Goal: Information Seeking & Learning: Find specific fact

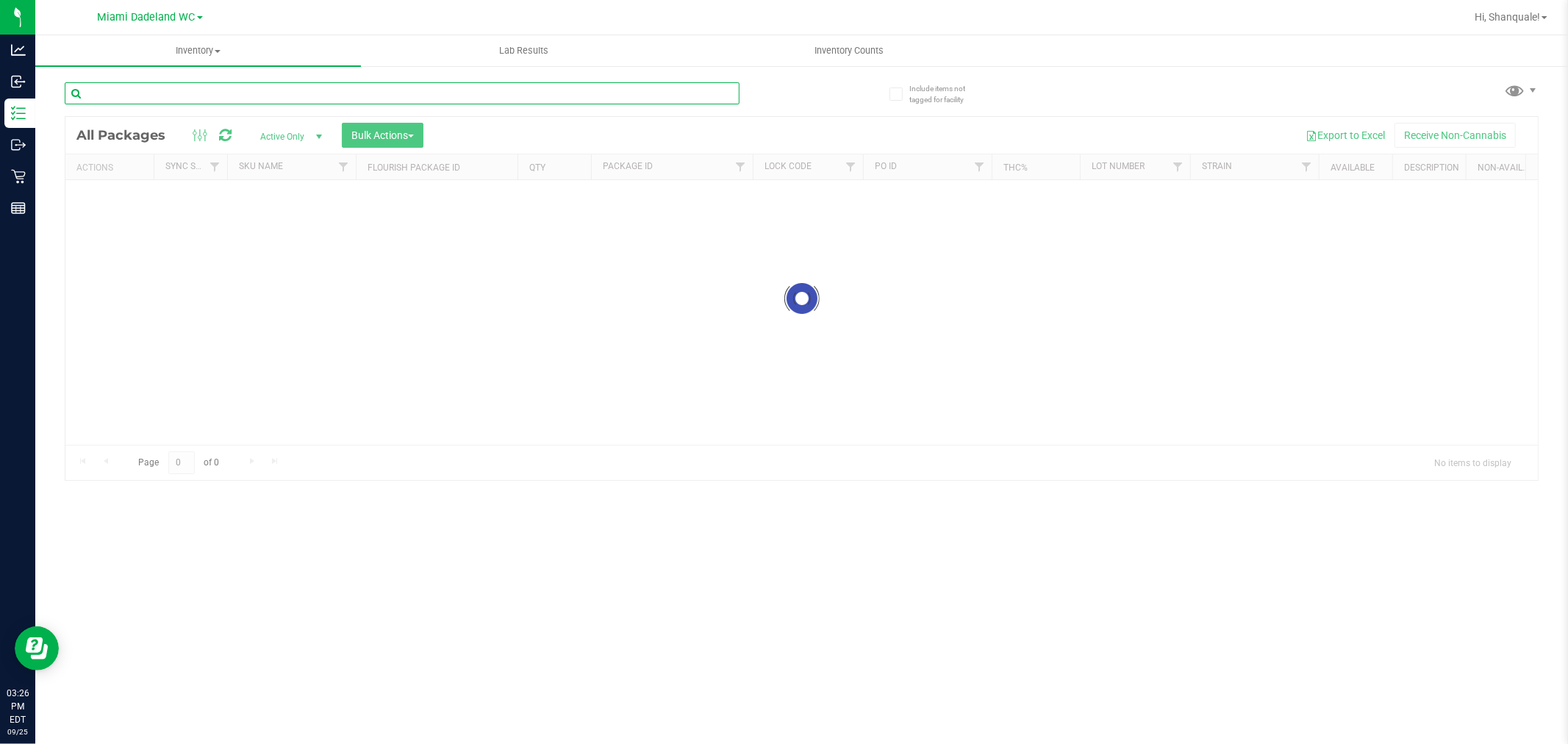
click at [429, 90] on input "text" at bounding box center [402, 94] width 675 height 22
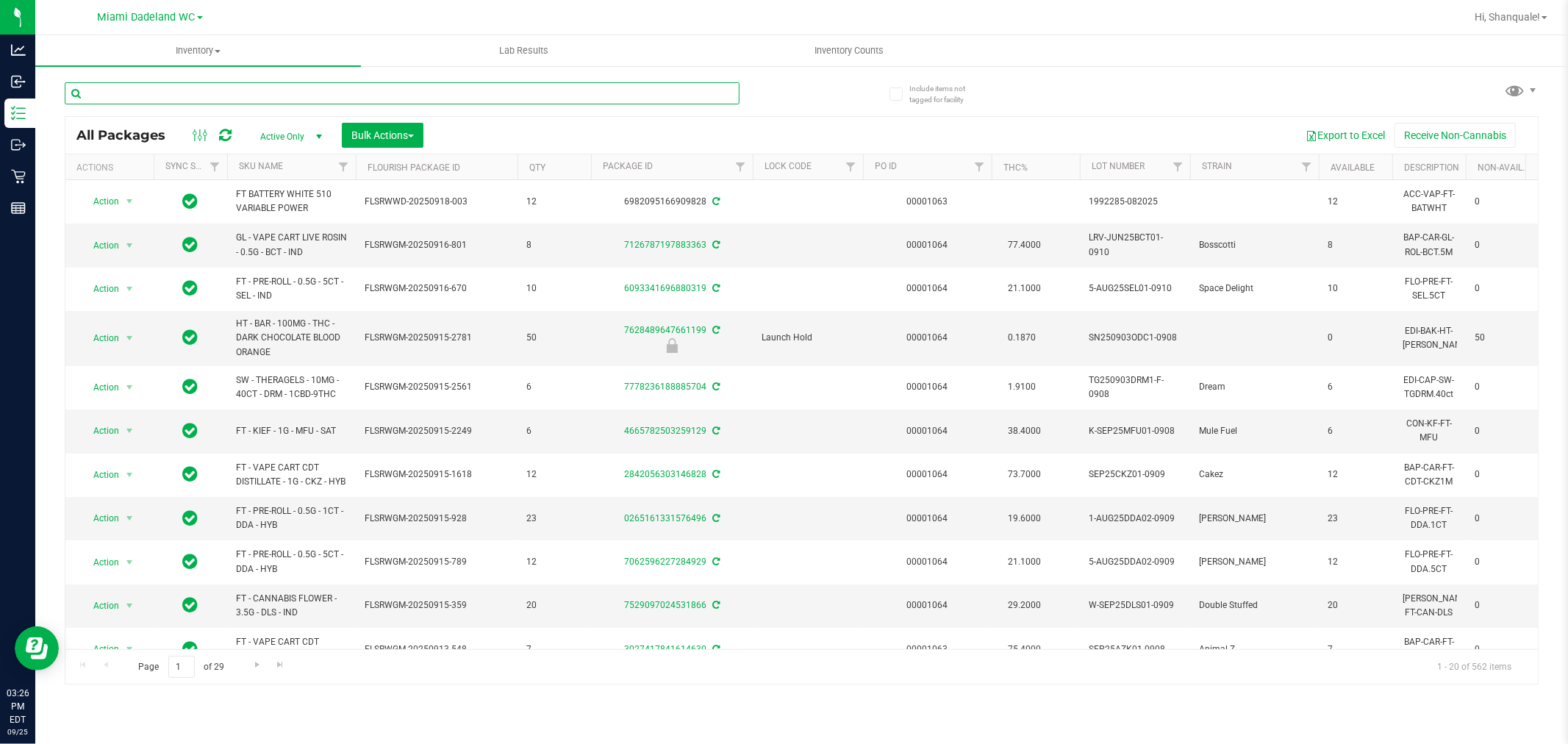
click at [340, 97] on input "text" at bounding box center [402, 94] width 675 height 22
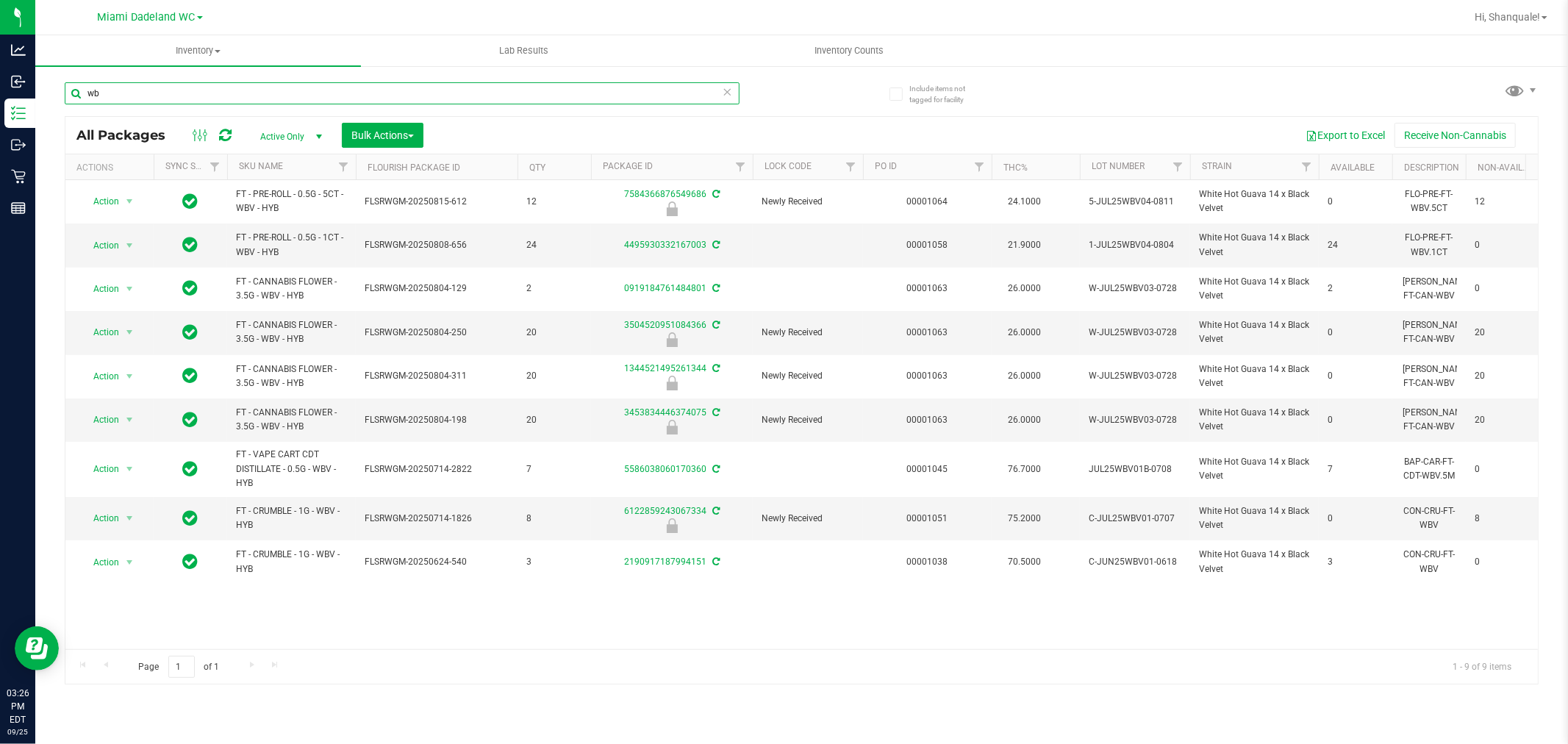
type input "w"
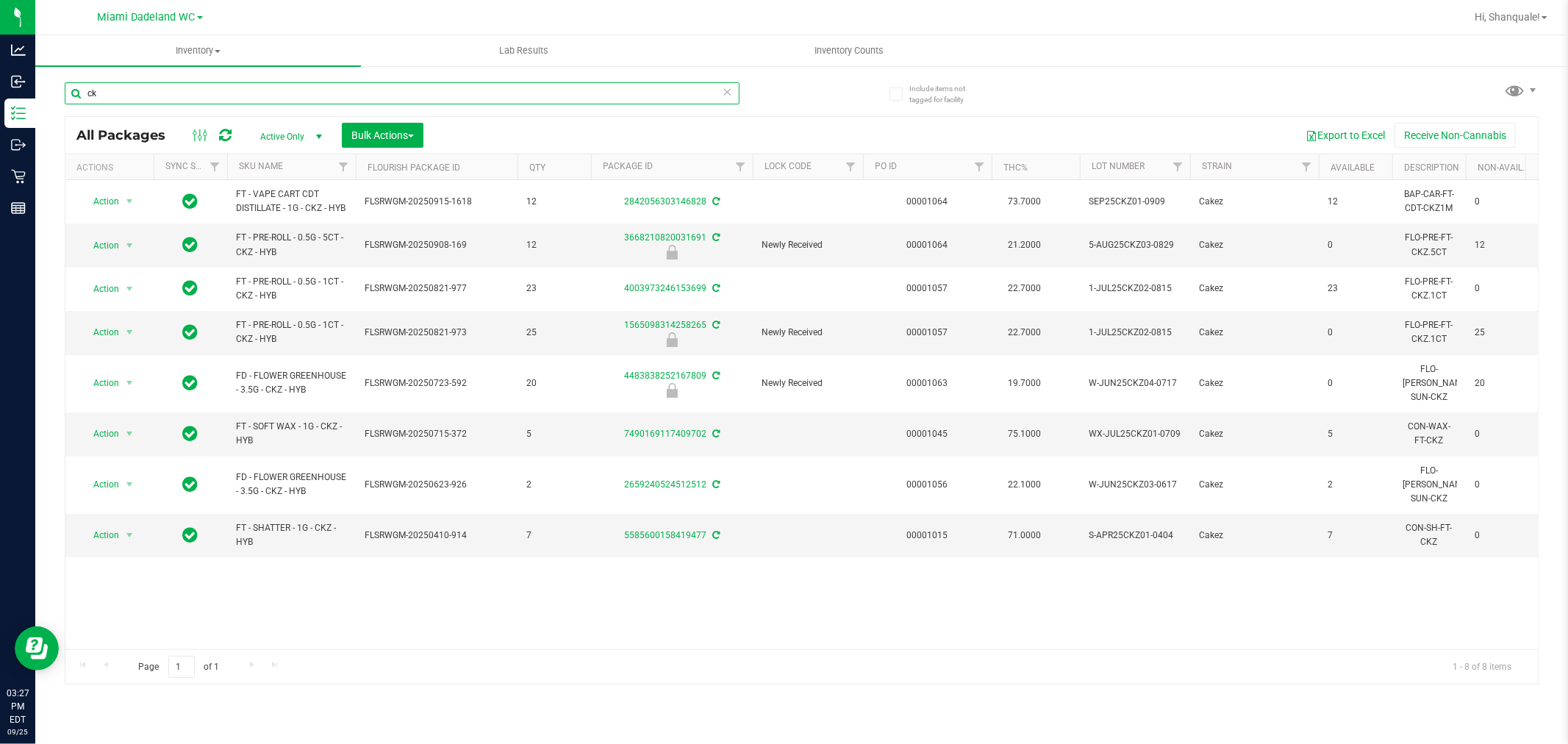
type input "c"
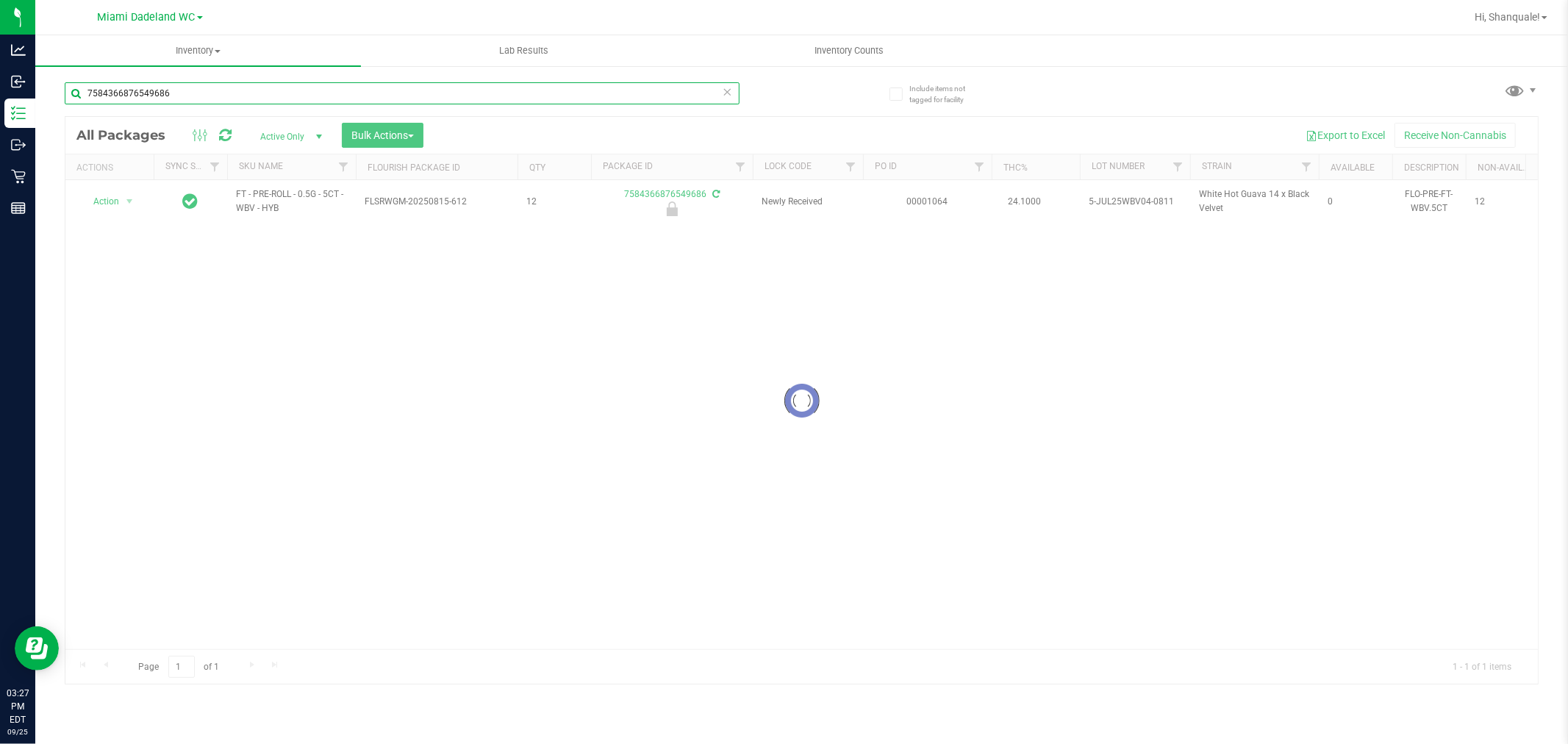
type input "7584366876549686"
click at [119, 208] on div at bounding box center [802, 400] width 1473 height 567
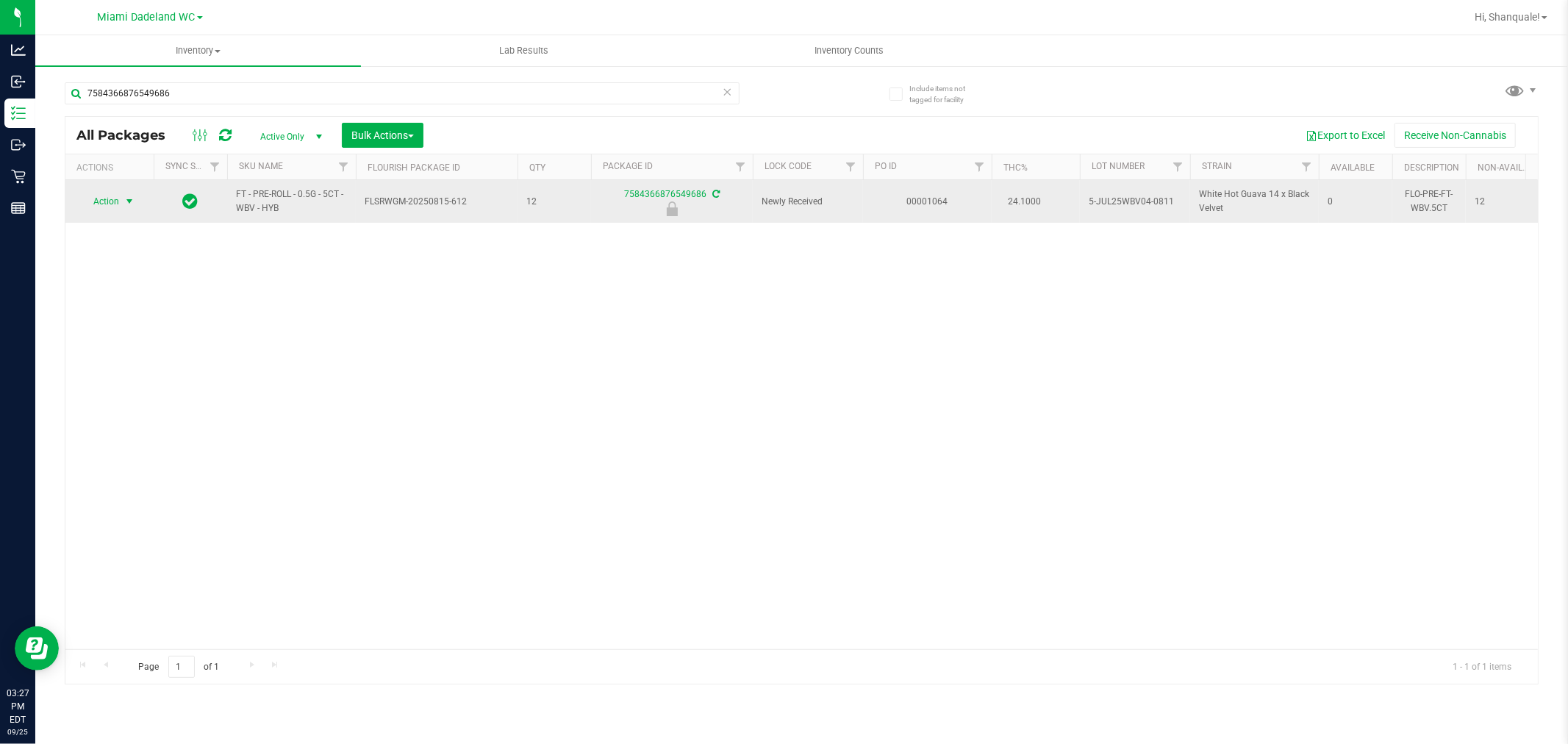
click at [125, 206] on span "select" at bounding box center [129, 201] width 12 height 12
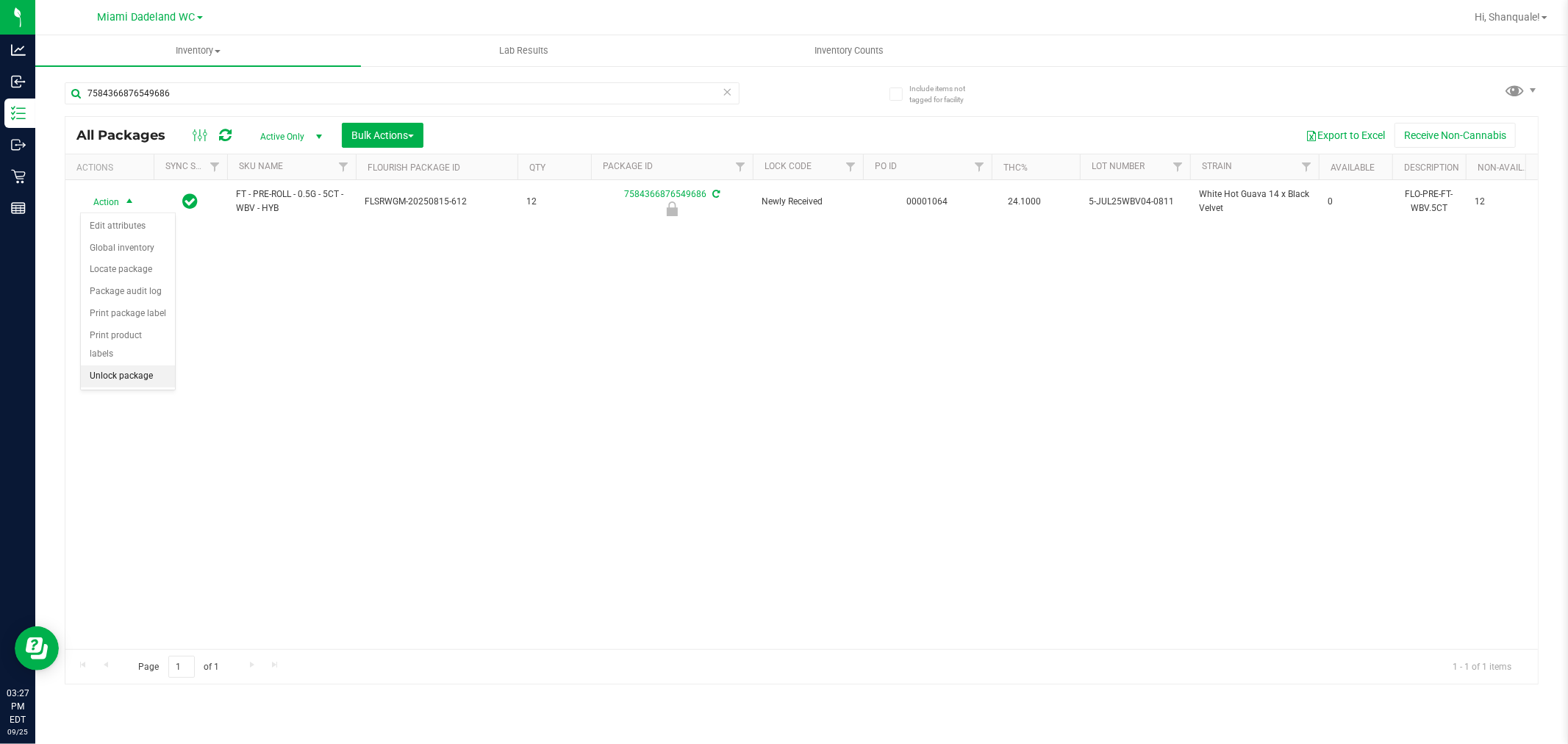
click at [147, 382] on li "Unlock package" at bounding box center [128, 377] width 94 height 22
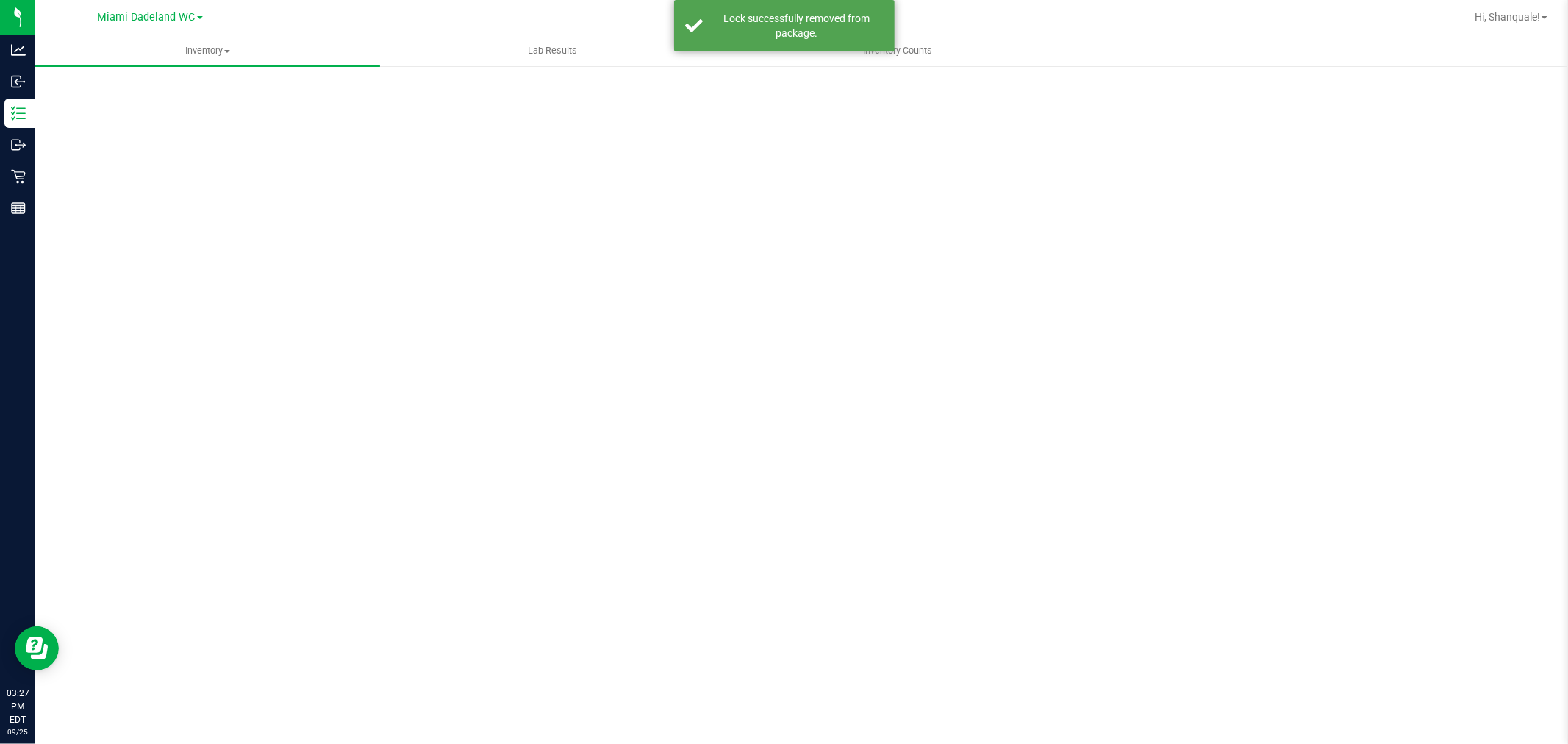
click at [255, 102] on div "Scan Packages 0" at bounding box center [802, 294] width 1474 height 430
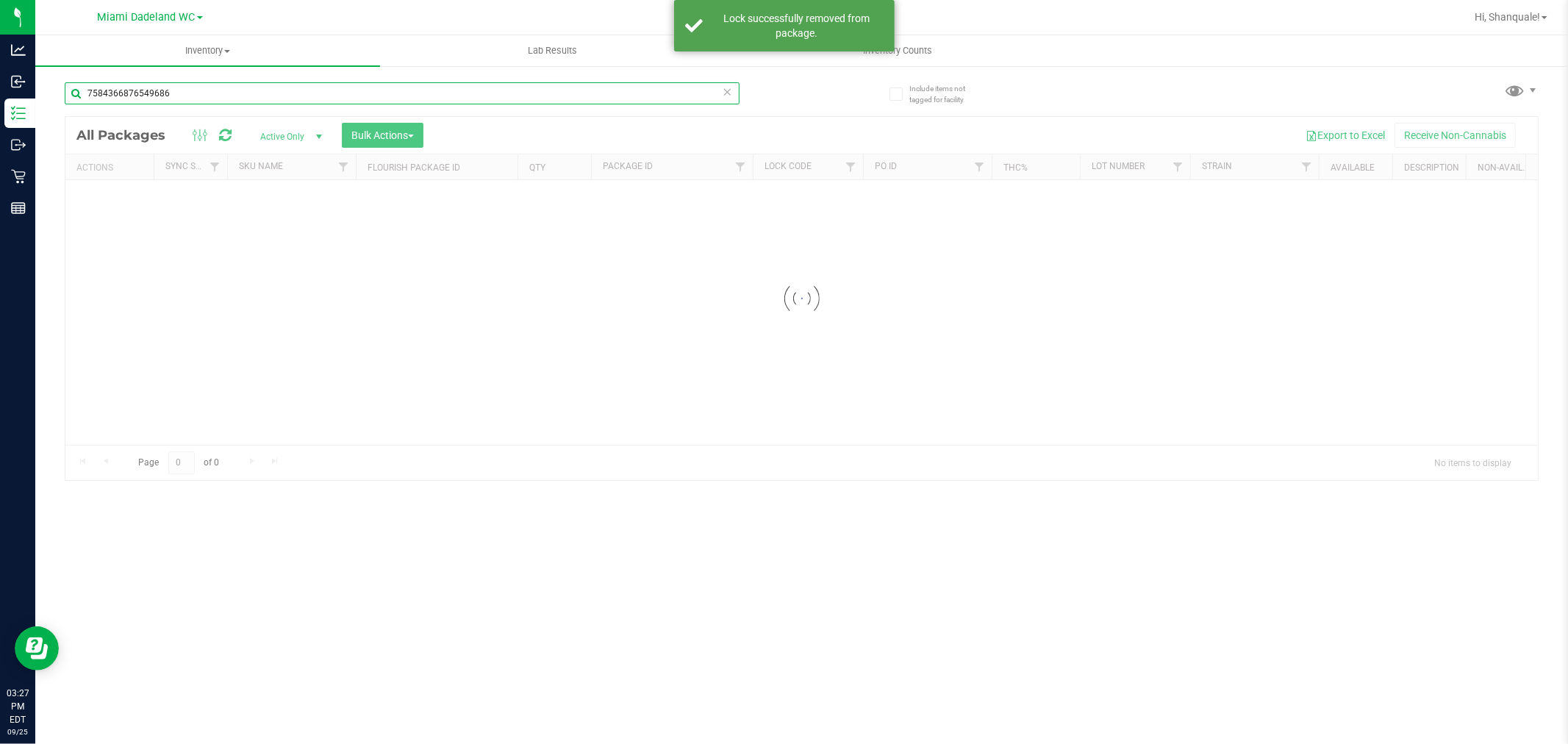
click at [269, 92] on input "7584366876549686" at bounding box center [402, 94] width 675 height 22
click at [275, 64] on link "Inventory All packages All inventory Waste log Create inventory" at bounding box center [207, 50] width 345 height 31
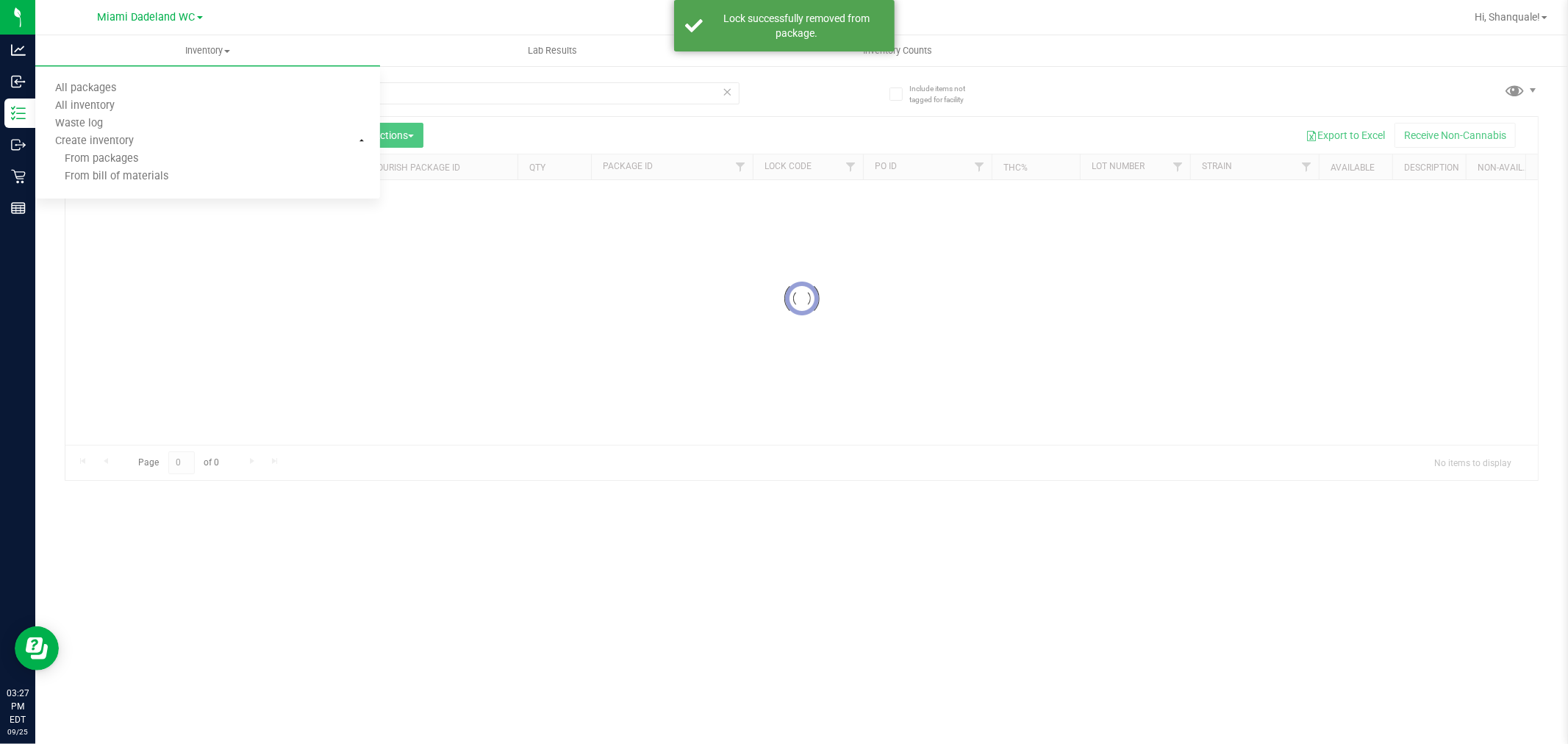
click at [263, 86] on li "All packages" at bounding box center [207, 89] width 345 height 18
click at [509, 336] on div at bounding box center [802, 400] width 1473 height 567
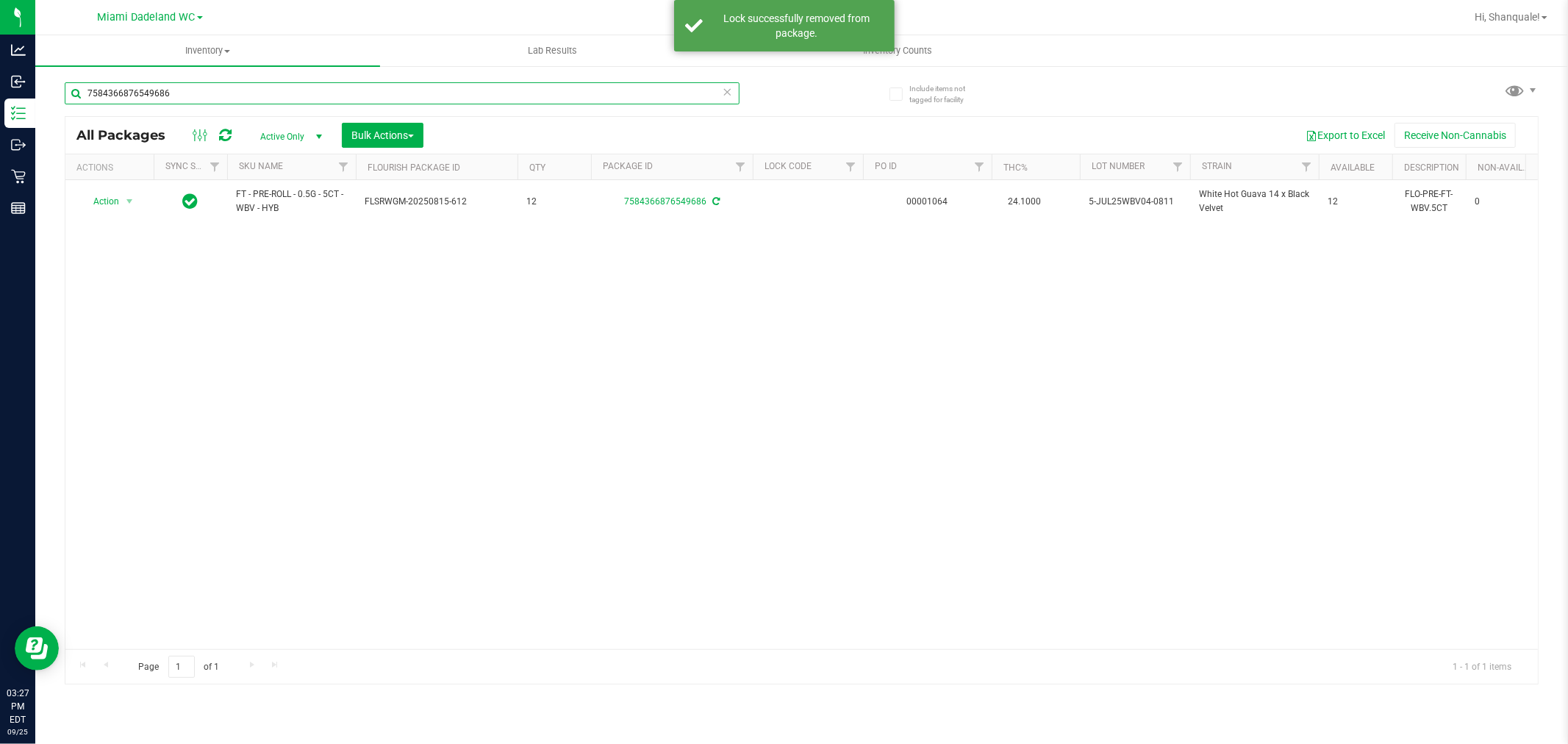
click at [384, 90] on input "7584366876549686" at bounding box center [402, 94] width 675 height 22
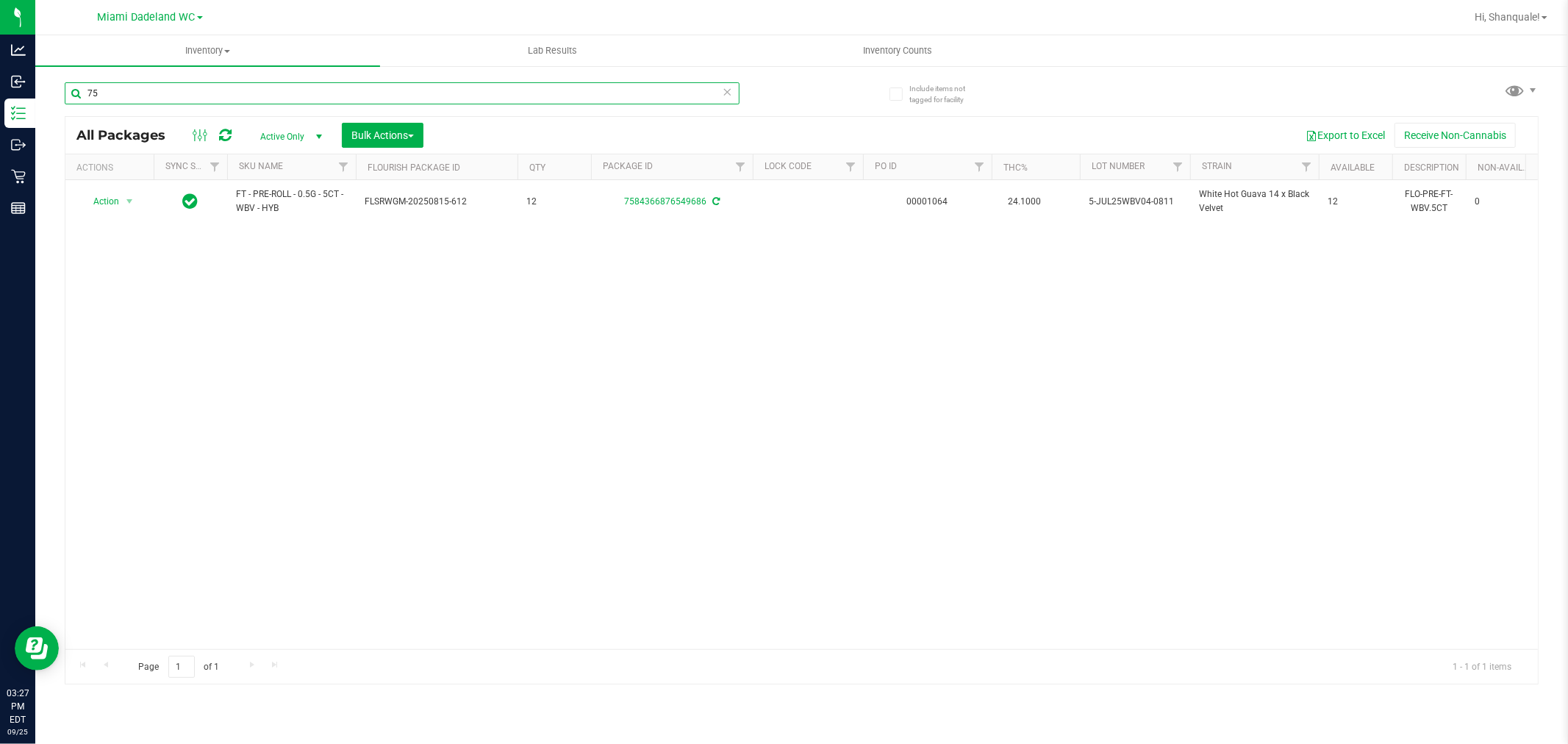
type input "7"
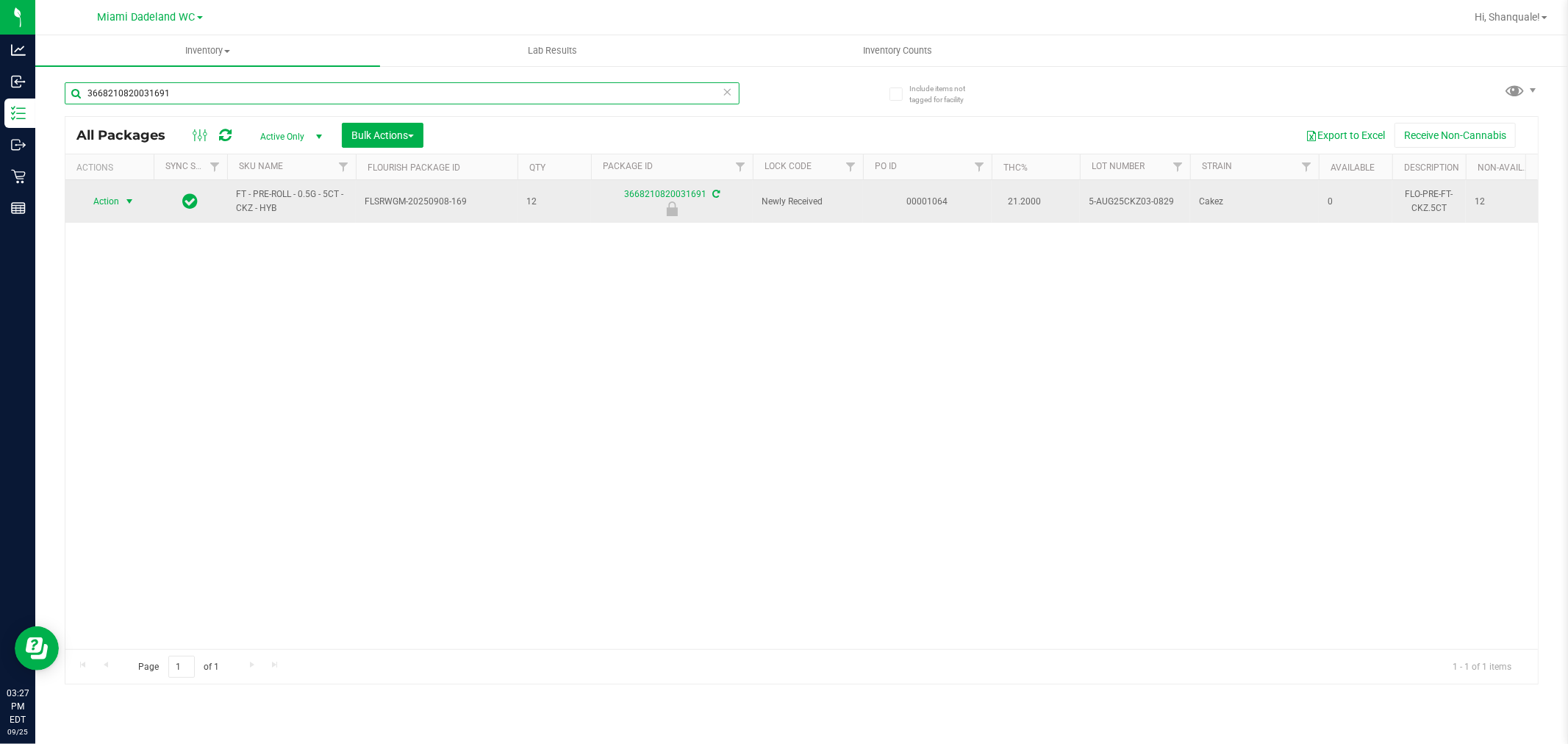
type input "3668210820031691"
click at [127, 204] on span "select" at bounding box center [129, 201] width 12 height 12
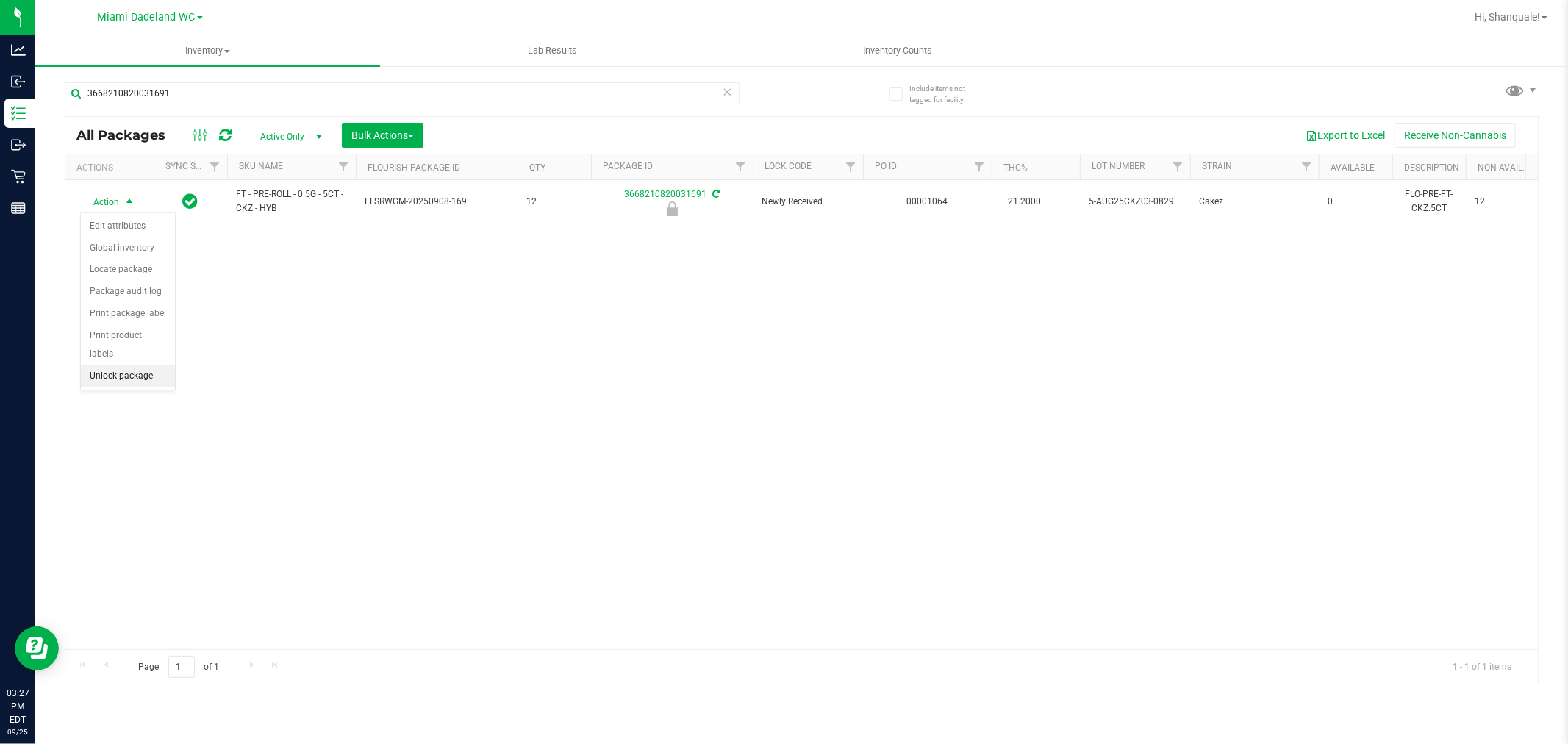
click at [157, 373] on li "Unlock package" at bounding box center [128, 377] width 94 height 22
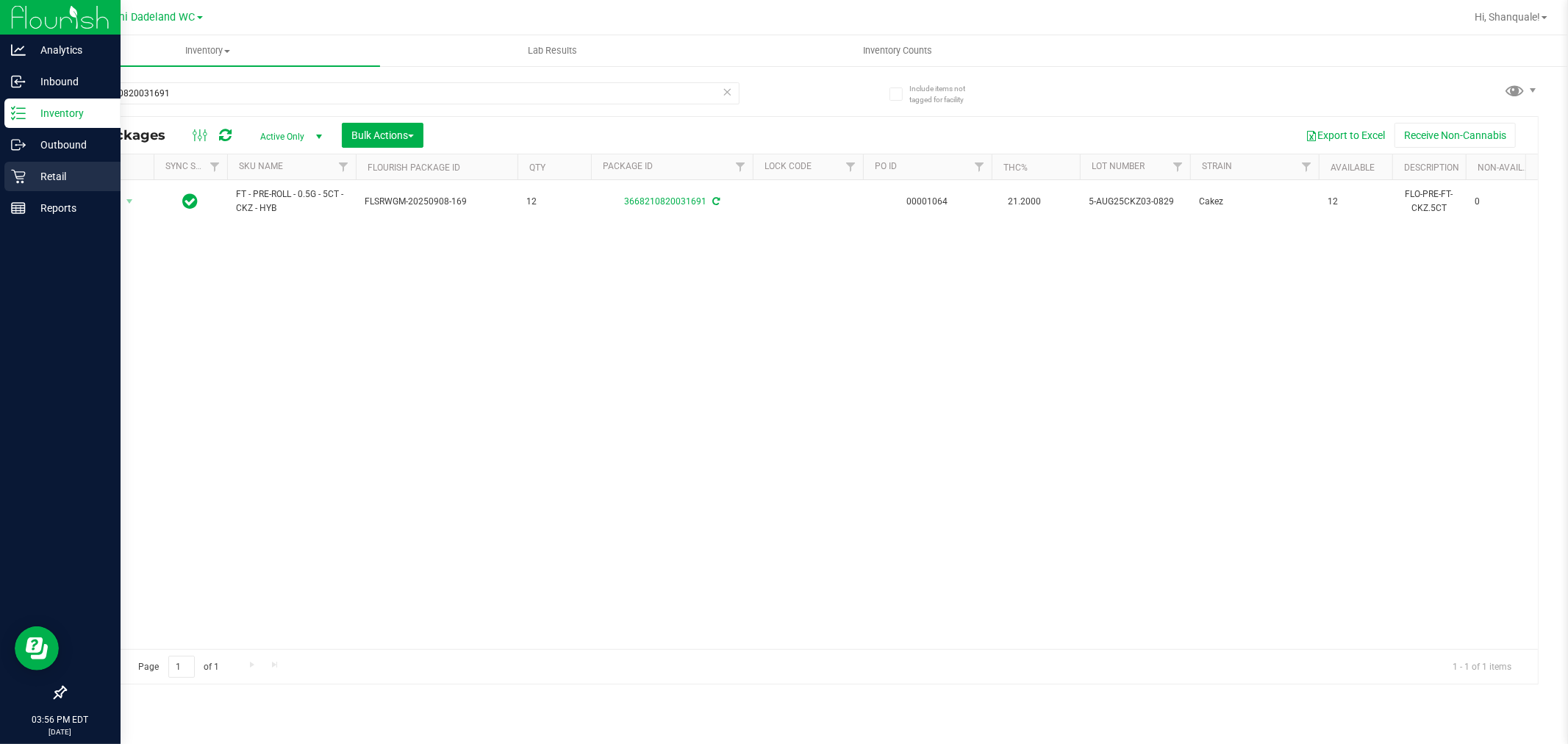
click at [18, 174] on icon at bounding box center [18, 176] width 14 height 14
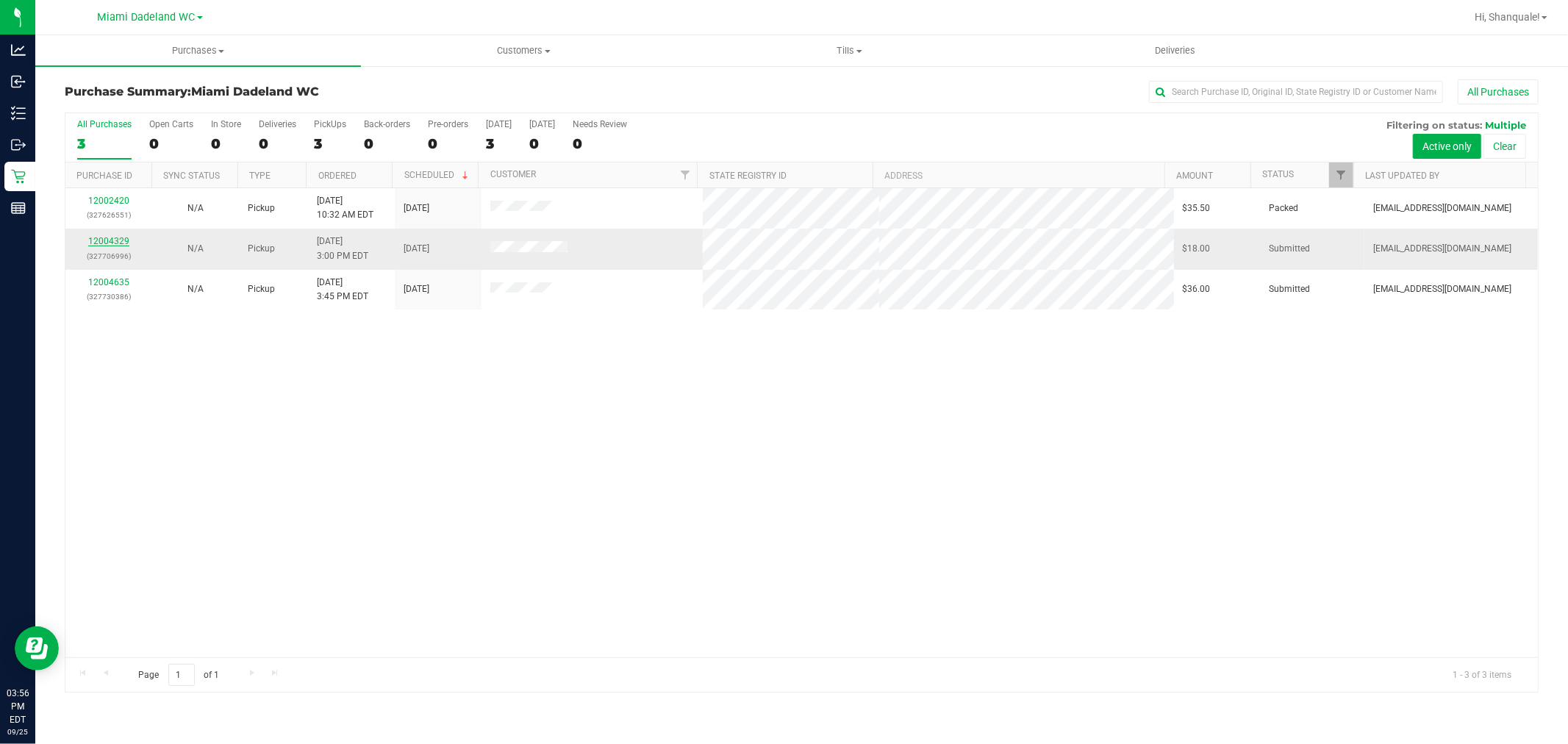
click at [110, 245] on link "12004329" at bounding box center [108, 241] width 41 height 10
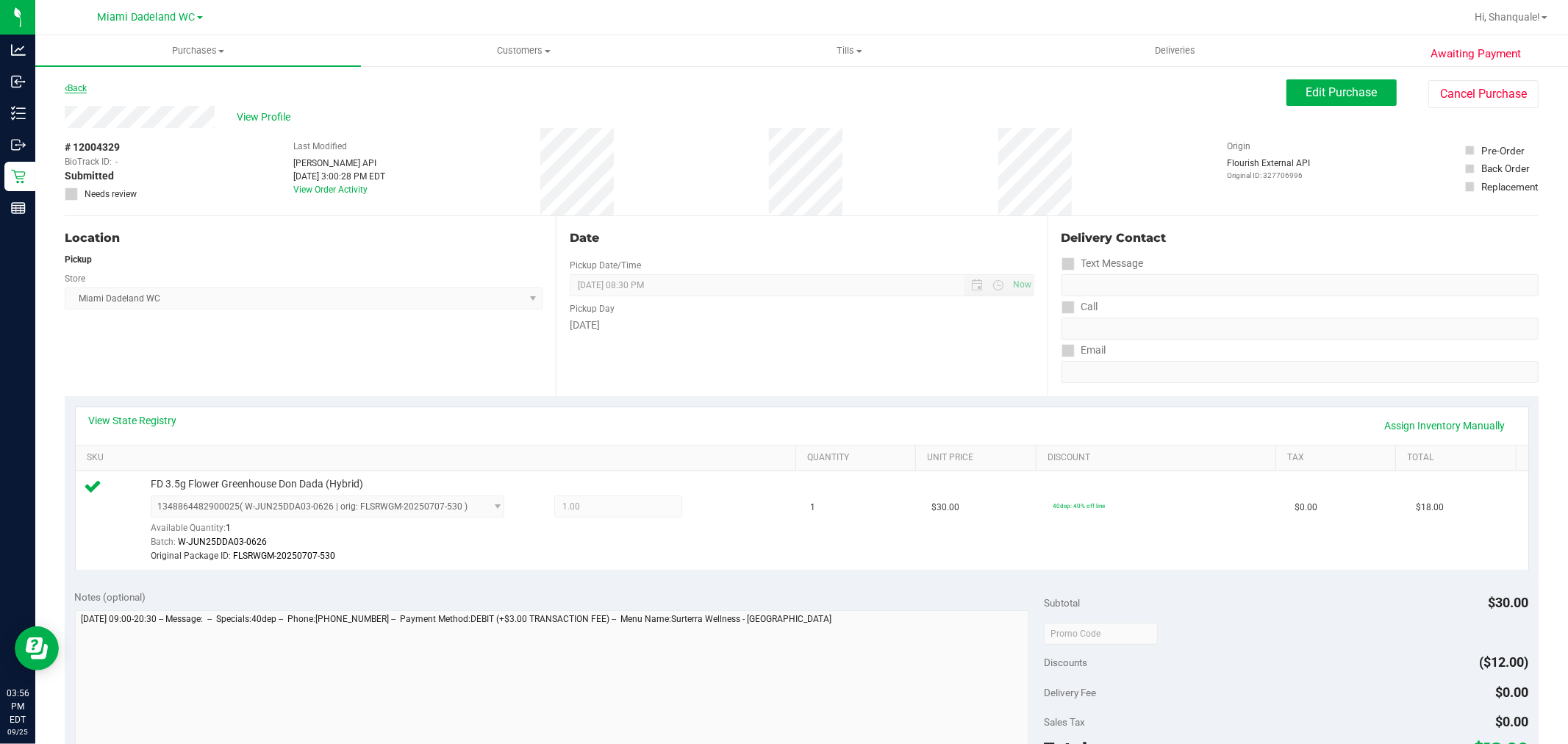
click at [77, 90] on link "Back" at bounding box center [76, 88] width 22 height 10
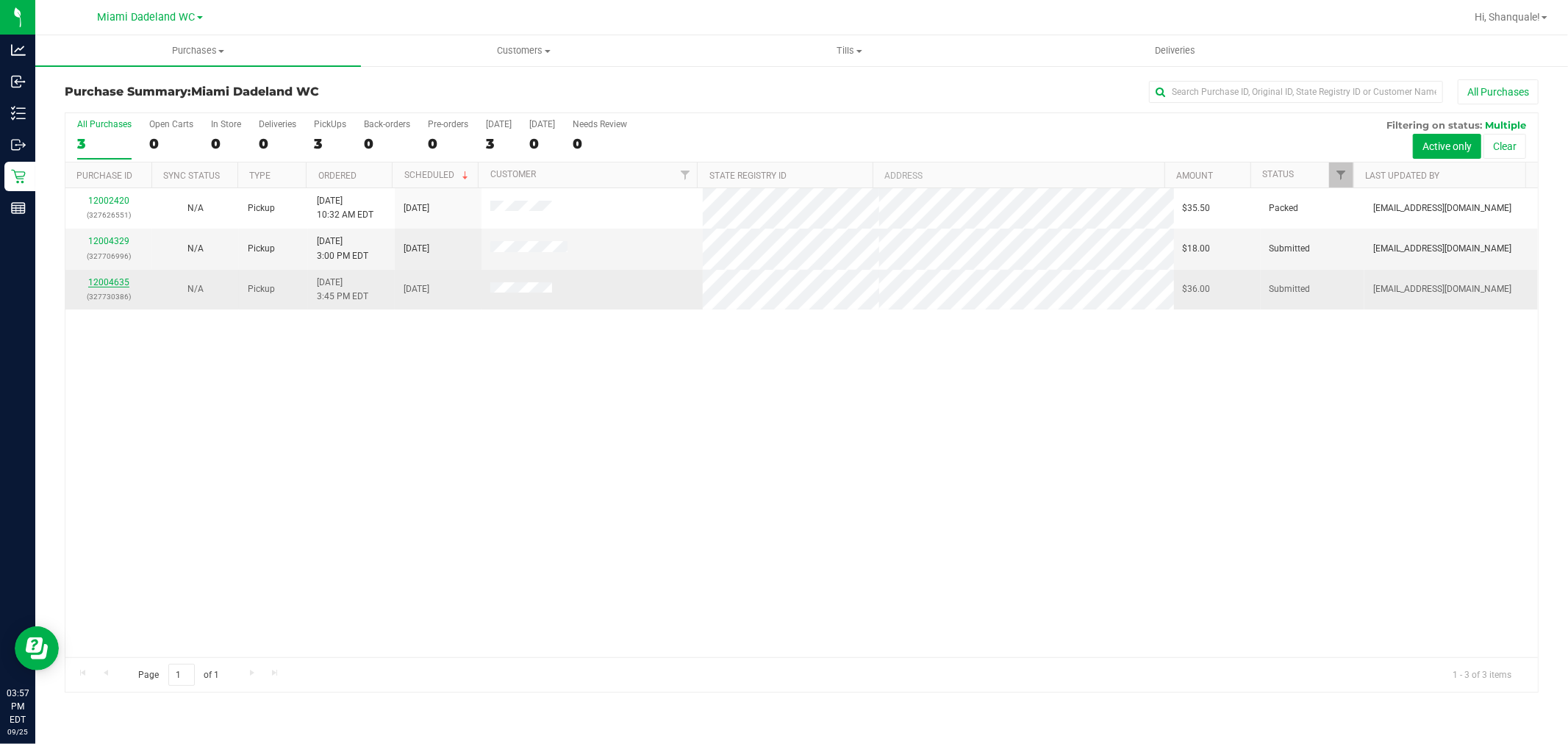
click at [125, 282] on link "12004635" at bounding box center [108, 282] width 41 height 10
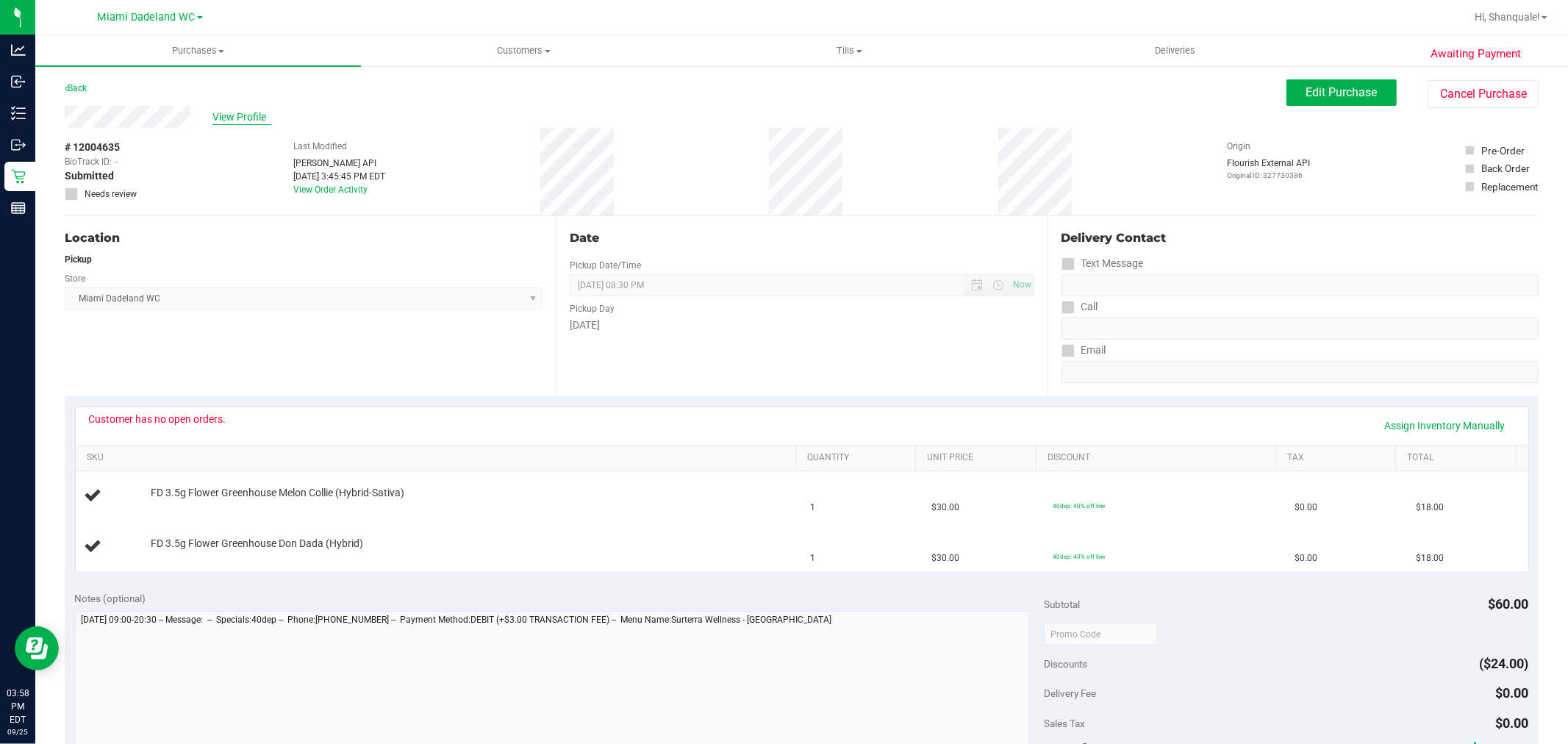
click at [243, 113] on span "View Profile" at bounding box center [241, 117] width 58 height 15
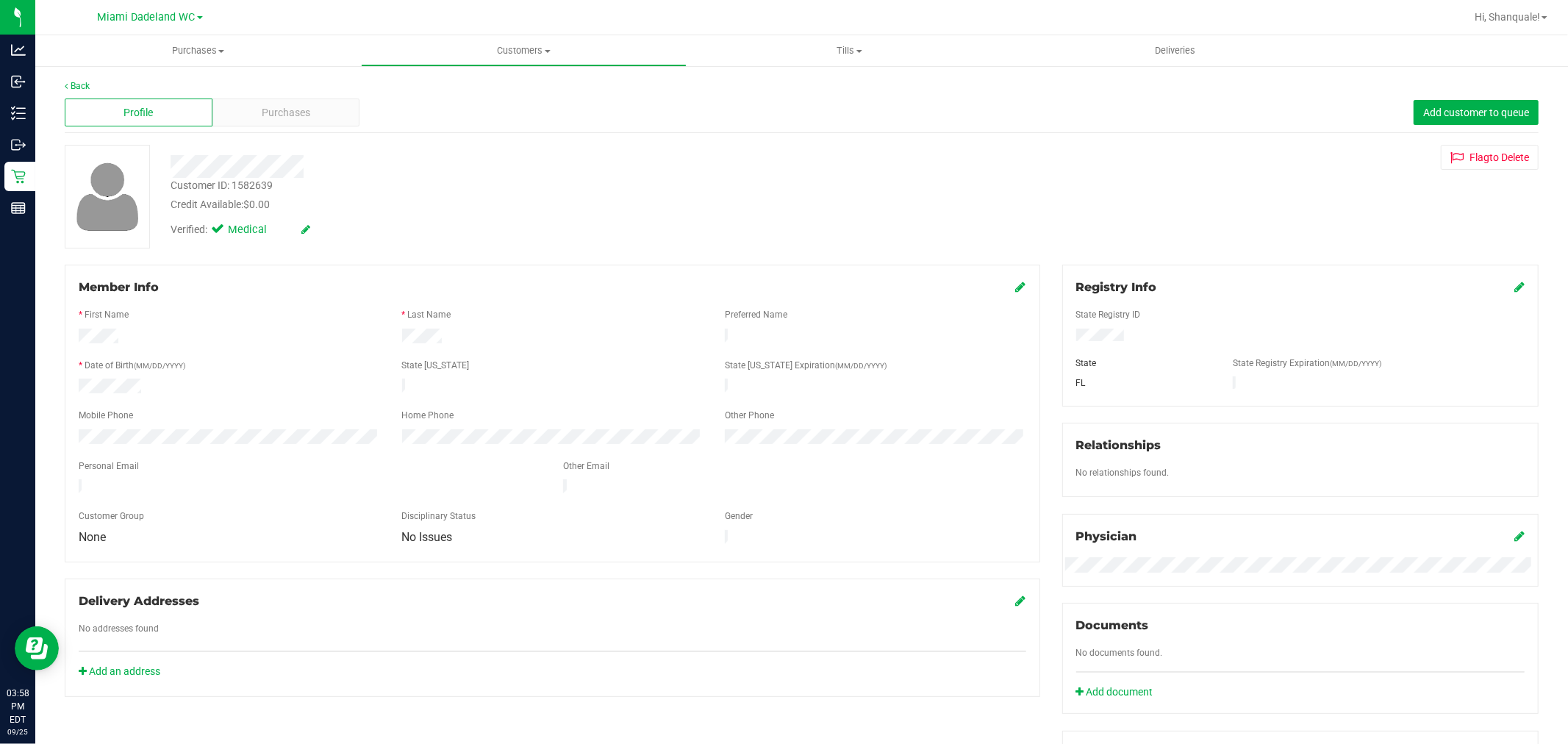
click at [254, 182] on div "Customer ID: 1582639" at bounding box center [222, 185] width 102 height 15
copy div "1582639"
